Goal: Transaction & Acquisition: Purchase product/service

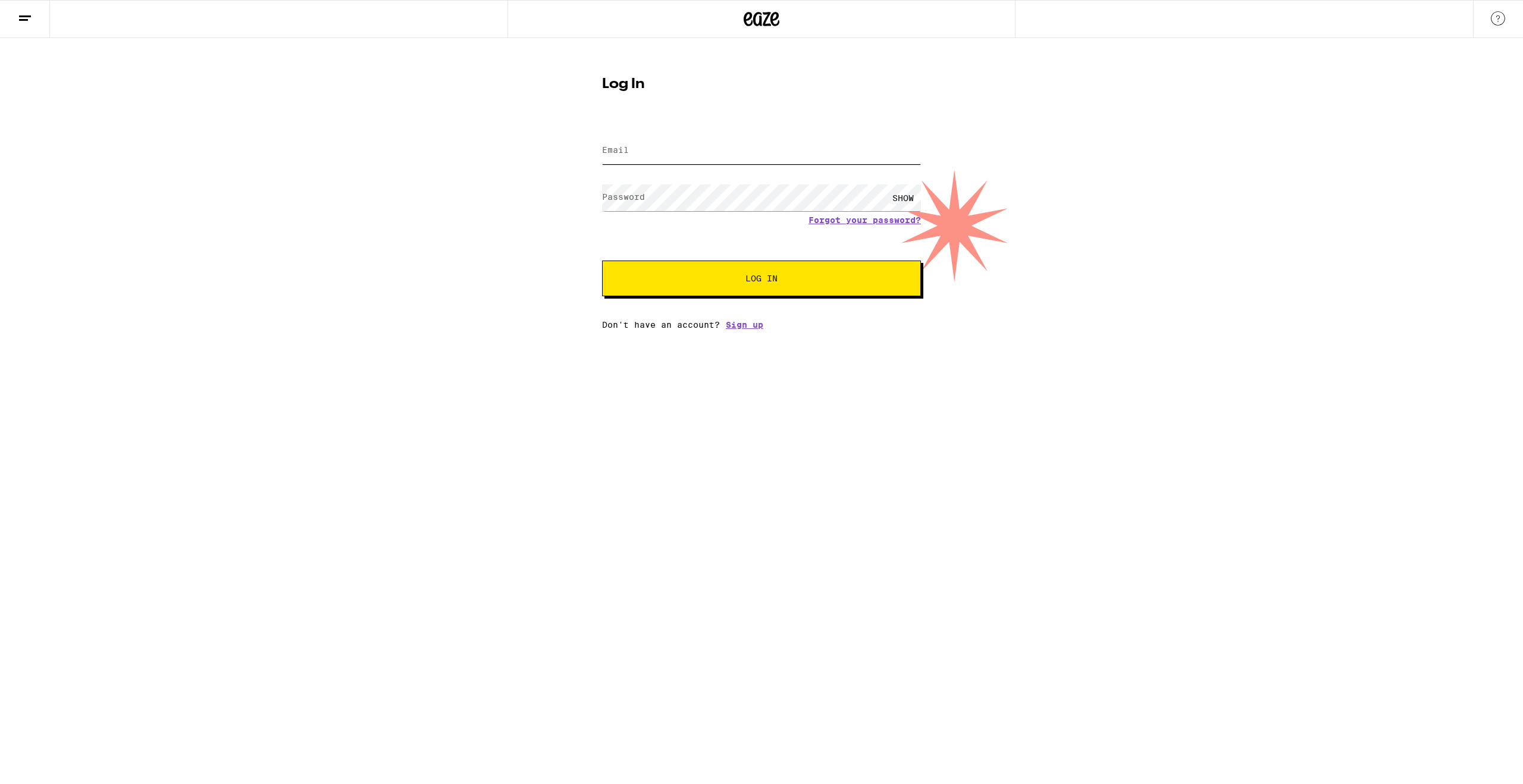
click at [646, 160] on input "Email" at bounding box center [761, 150] width 319 height 27
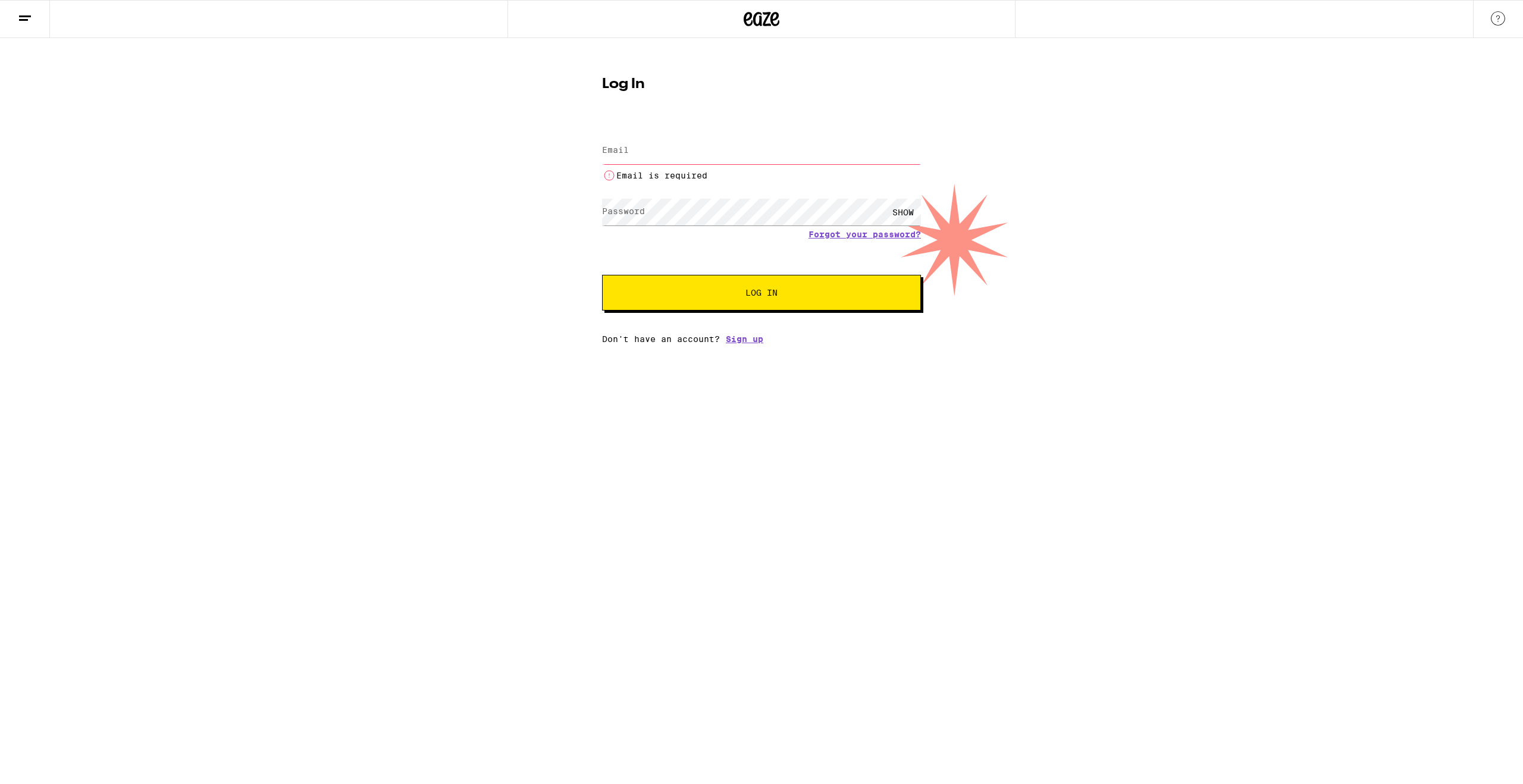
type input "[EMAIL_ADDRESS][PERSON_NAME][DOMAIN_NAME]"
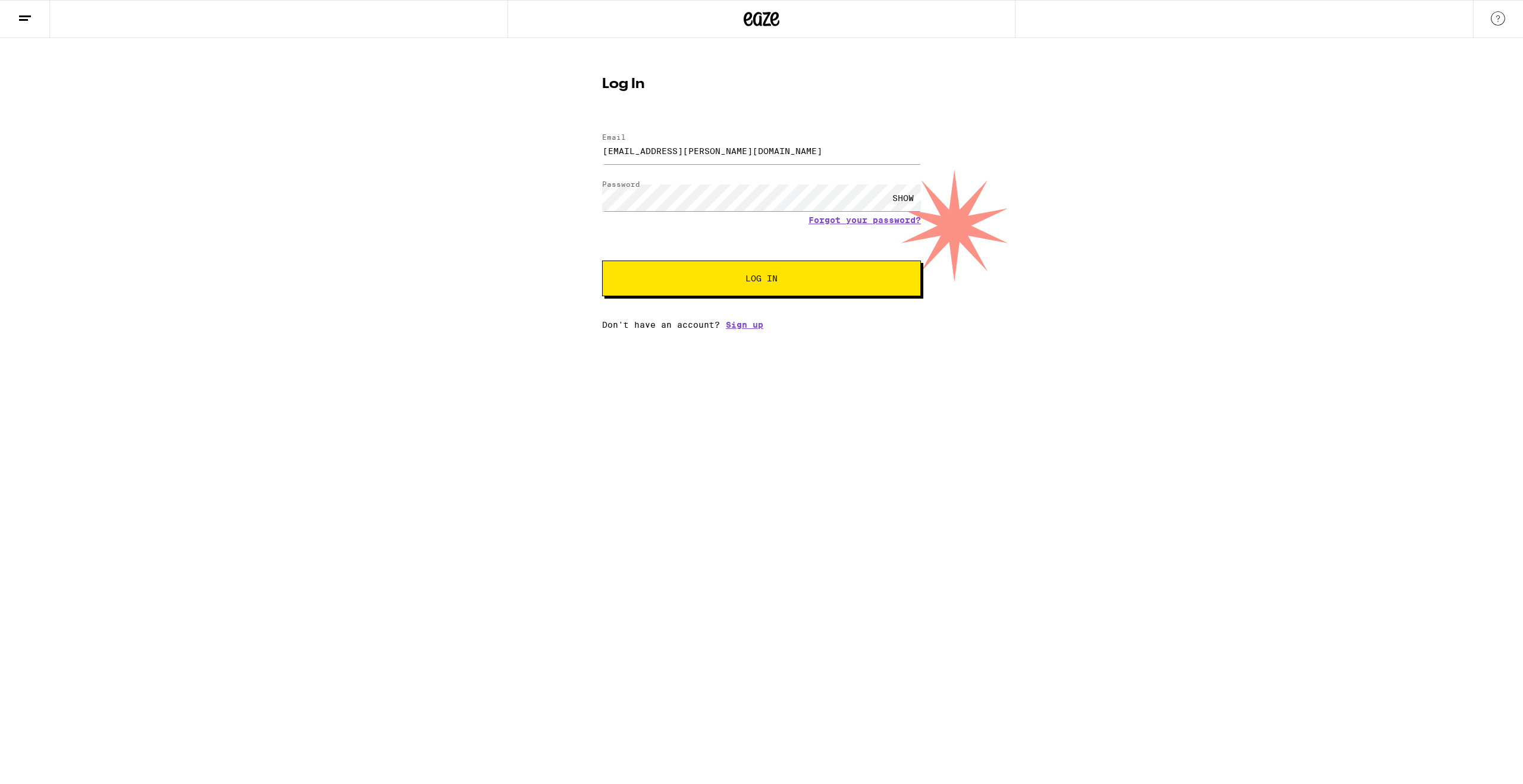
click at [742, 275] on button "Log In" at bounding box center [761, 278] width 319 height 36
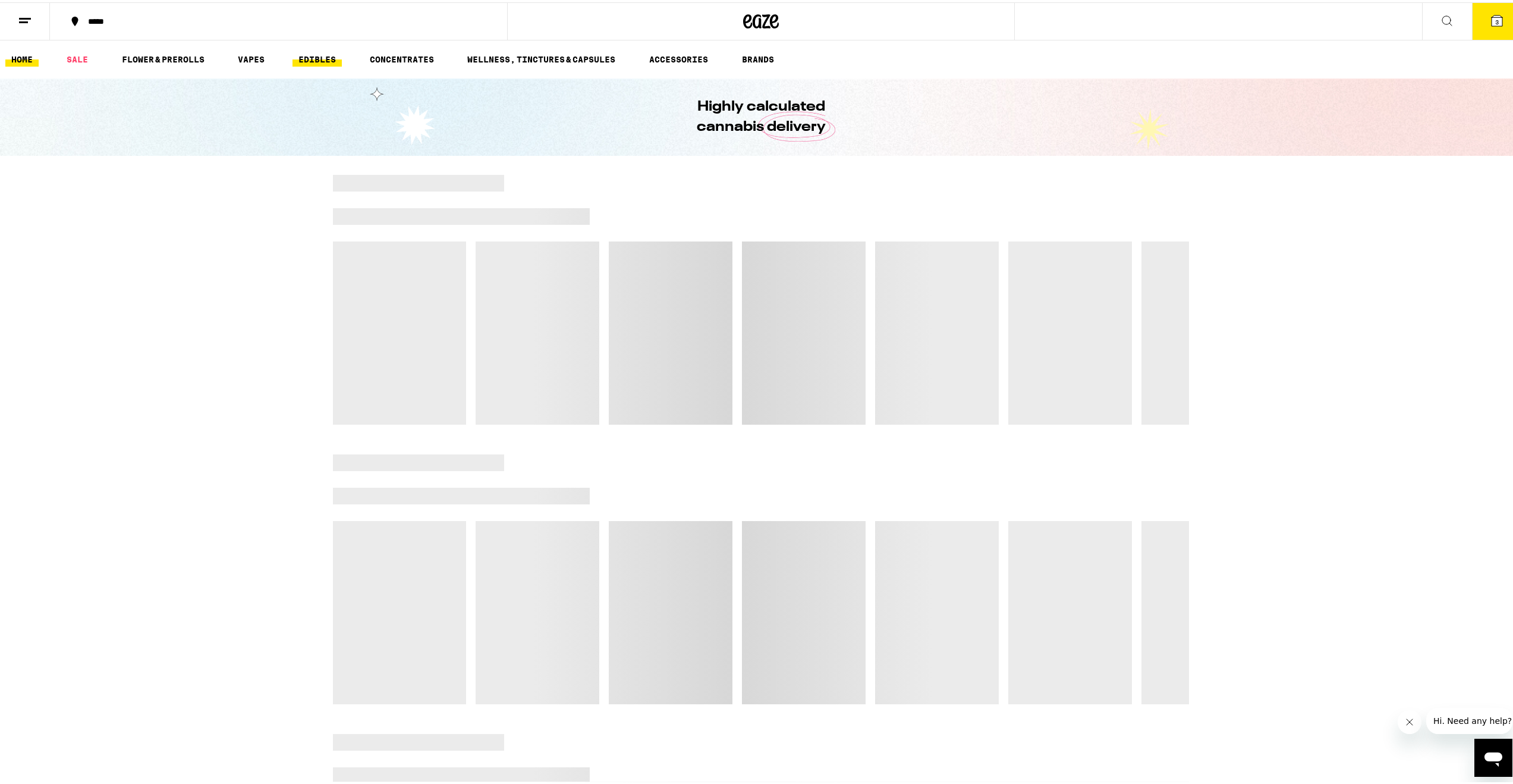
click at [317, 56] on link "EDIBLES" at bounding box center [317, 56] width 50 height 14
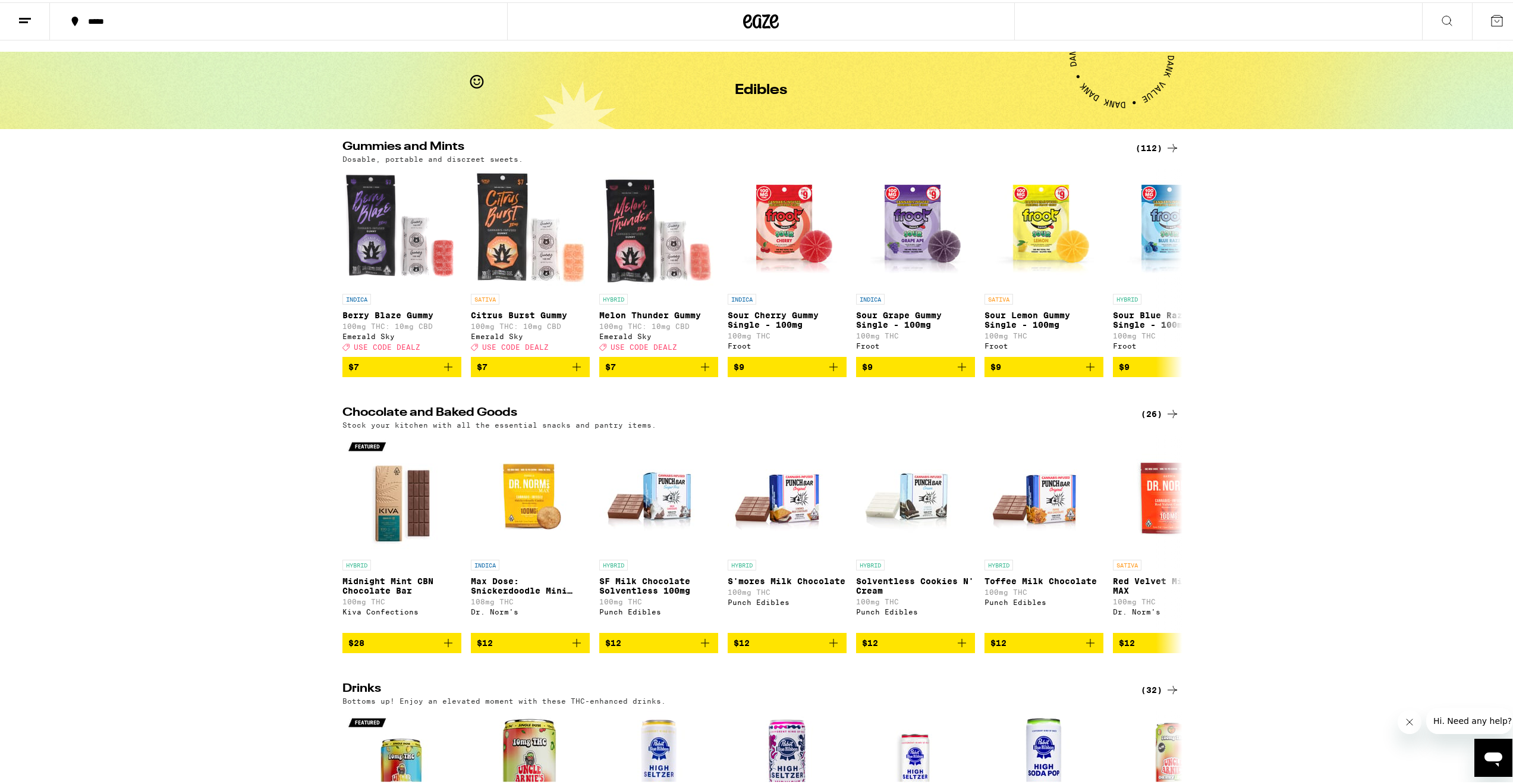
click at [1150, 150] on div "(112)" at bounding box center [1157, 145] width 44 height 14
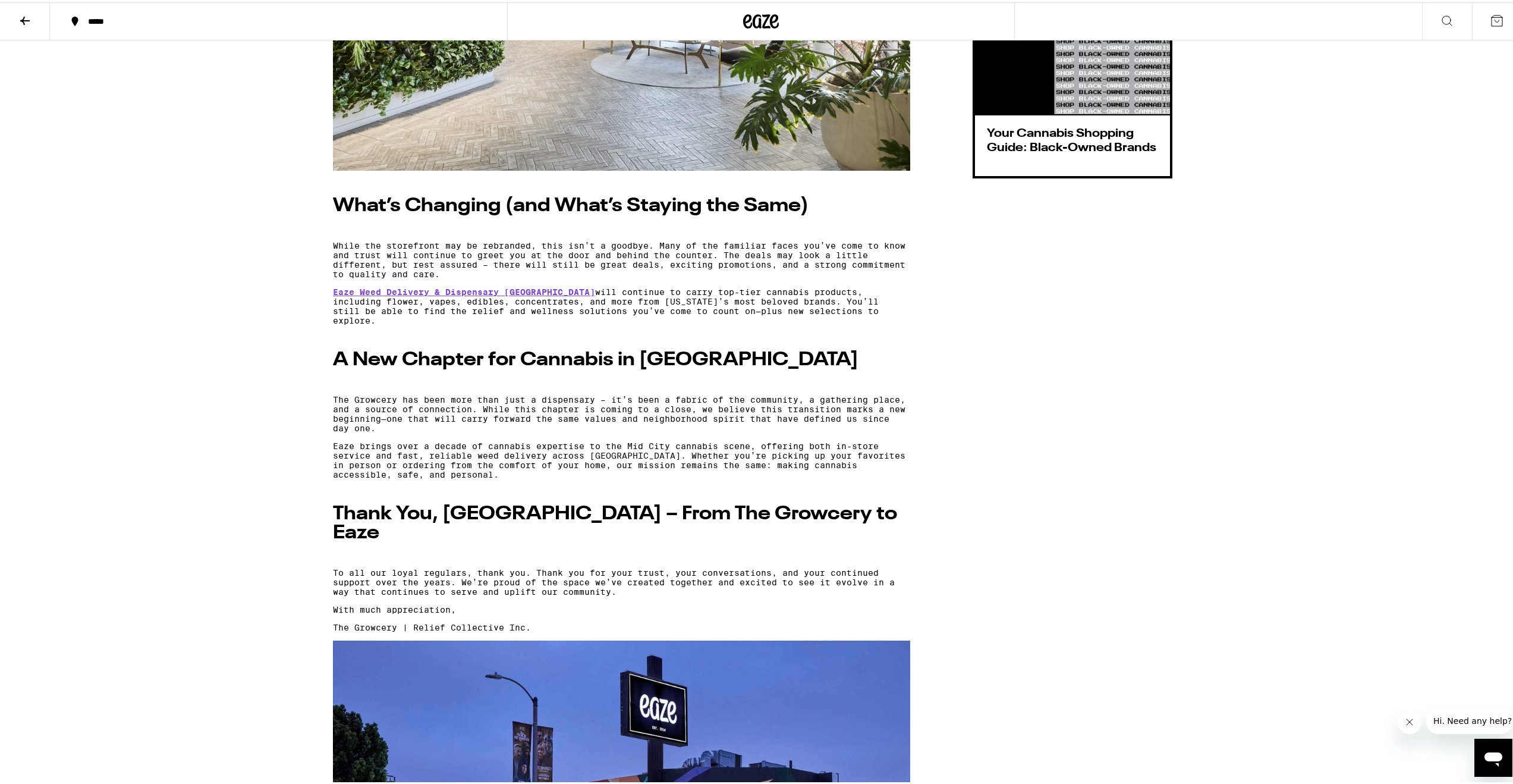
scroll to position [740, 0]
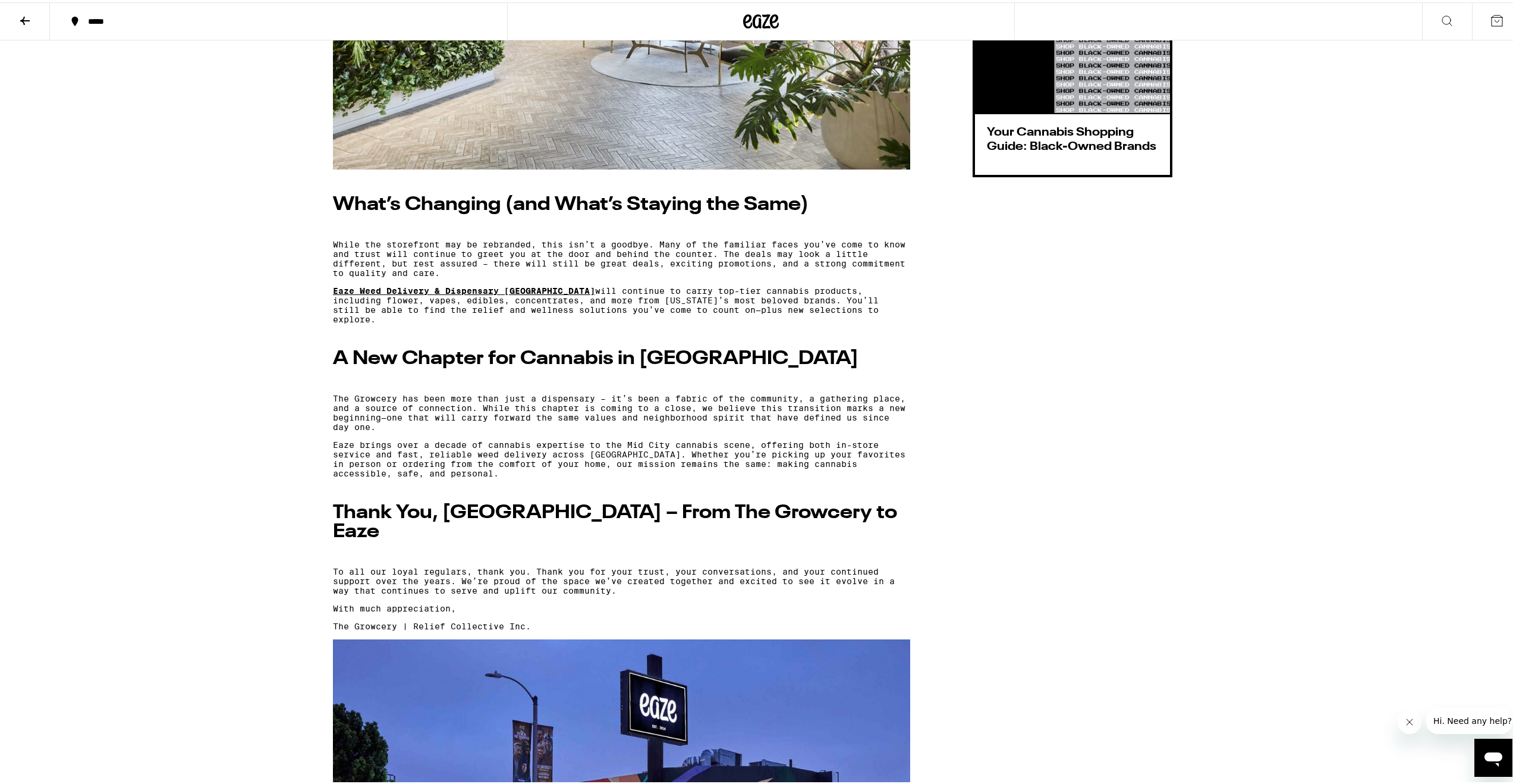
click at [487, 293] on link "Eaze Weed Delivery & Dispensary Los Angeles" at bounding box center [464, 288] width 263 height 9
